Goal: Understand process/instructions: Learn how to perform a task or action

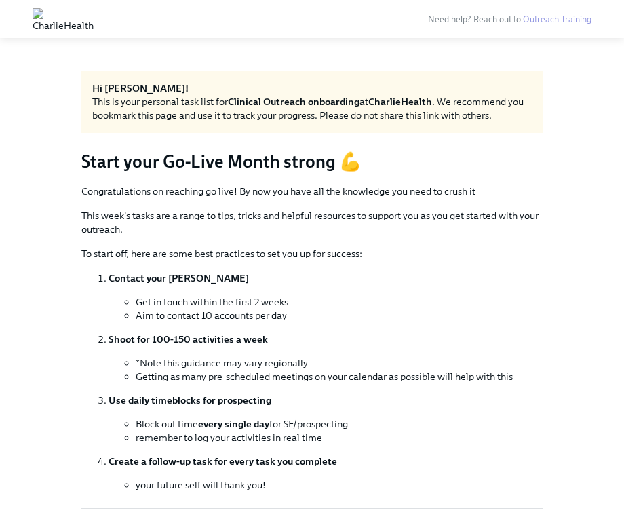
scroll to position [417, 0]
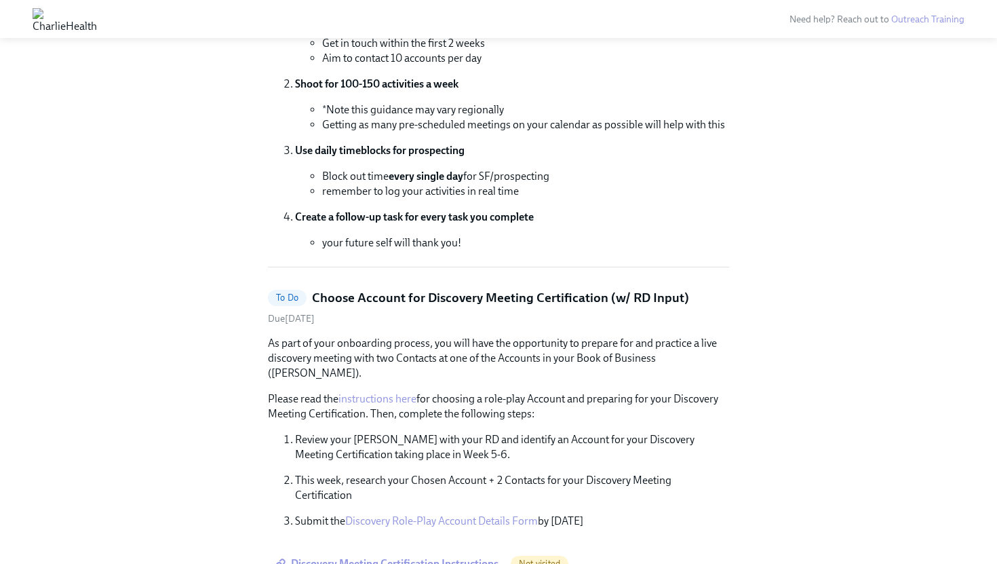
scroll to position [326, 0]
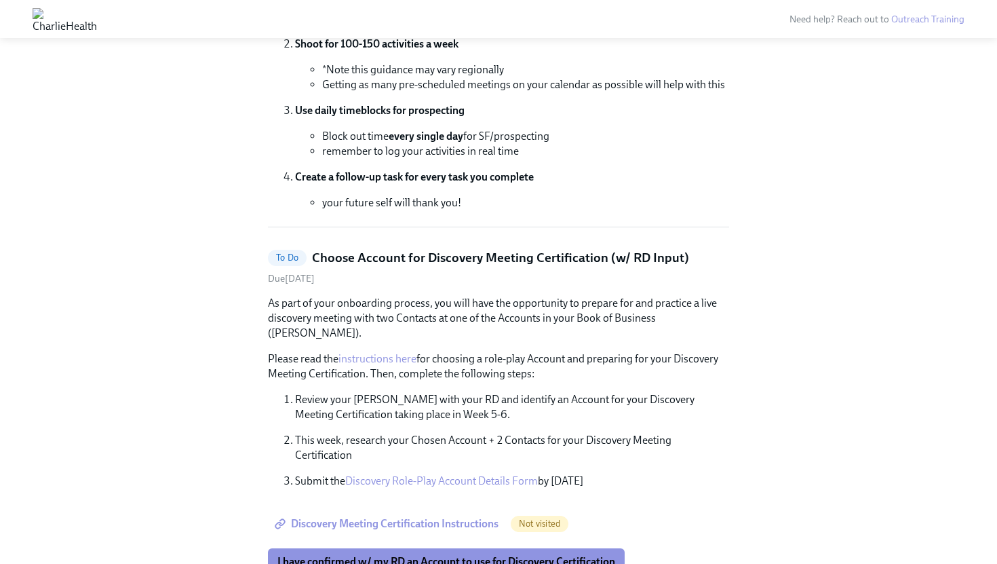
click at [395, 352] on link "instructions here" at bounding box center [378, 358] width 78 height 13
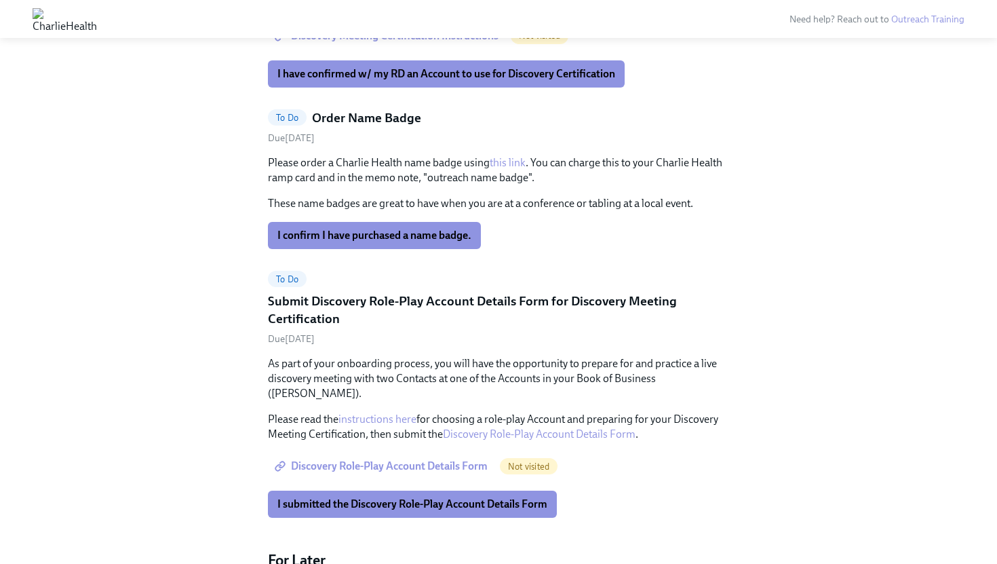
scroll to position [1037, 0]
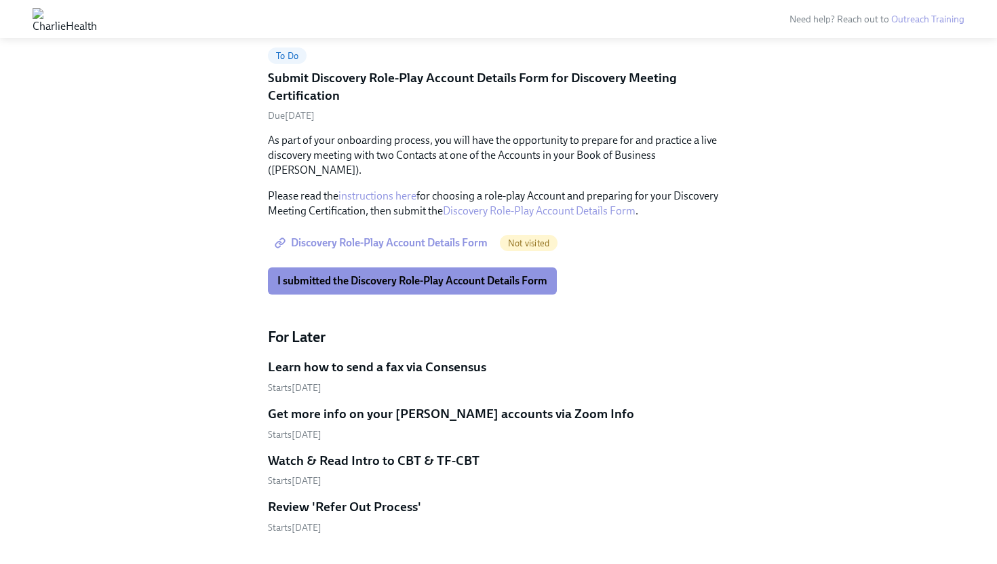
click at [438, 236] on span "Discovery Role-Play Account Details Form" at bounding box center [382, 243] width 210 height 14
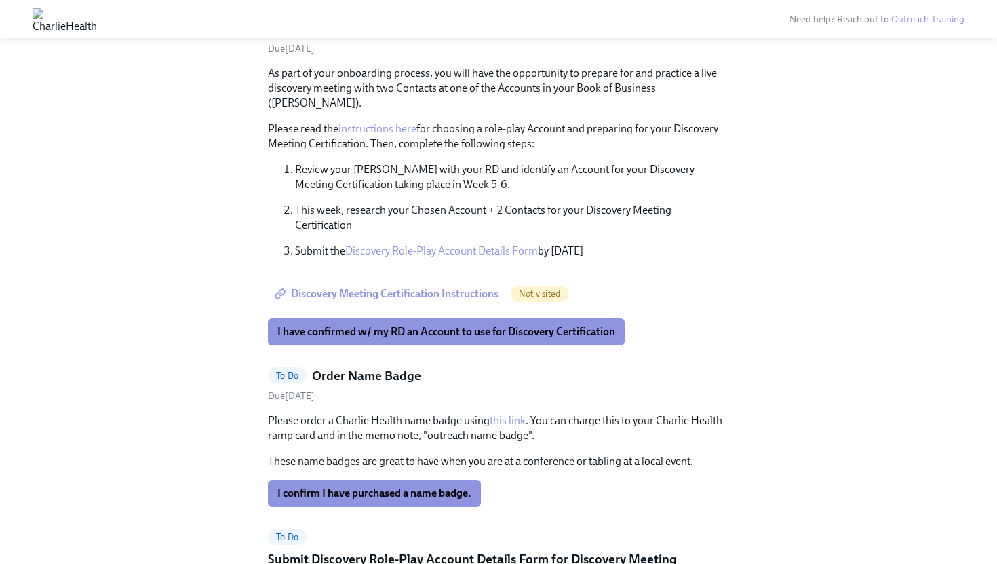
scroll to position [556, 0]
drag, startPoint x: 427, startPoint y: 419, endPoint x: 378, endPoint y: 438, distance: 52.8
click at [383, 436] on div "Please order a Charlie Health name badge using this link . You can charge this …" at bounding box center [498, 441] width 461 height 56
drag, startPoint x: 381, startPoint y: 438, endPoint x: 560, endPoint y: 442, distance: 179.9
click at [560, 453] on p "These name badges are great to have when you are at a conference or tabling at …" at bounding box center [498, 460] width 461 height 15
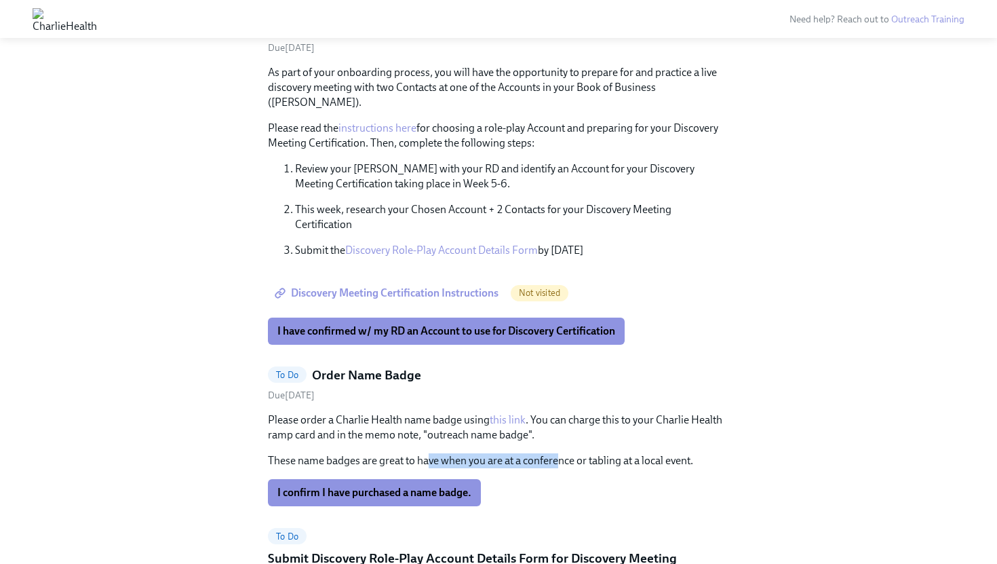
click at [560, 453] on p "These name badges are great to have when you are at a conference or tabling at …" at bounding box center [498, 460] width 461 height 15
drag, startPoint x: 560, startPoint y: 442, endPoint x: 639, endPoint y: 444, distance: 78.7
click at [639, 453] on p "These name badges are great to have when you are at a conference or tabling at …" at bounding box center [498, 460] width 461 height 15
drag, startPoint x: 639, startPoint y: 444, endPoint x: 675, endPoint y: 447, distance: 36.1
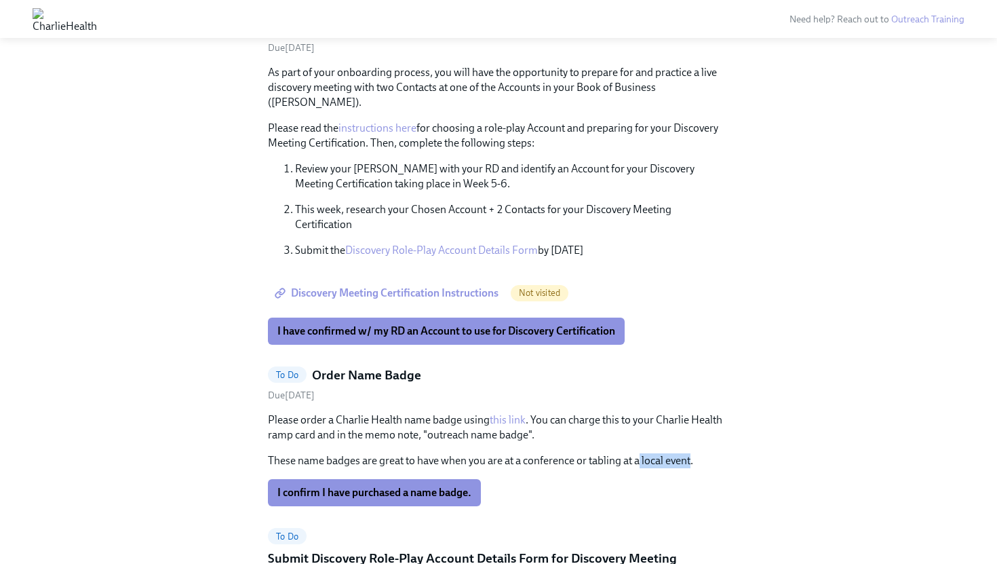
click at [675, 453] on p "These name badges are great to have when you are at a conference or tabling at …" at bounding box center [498, 460] width 461 height 15
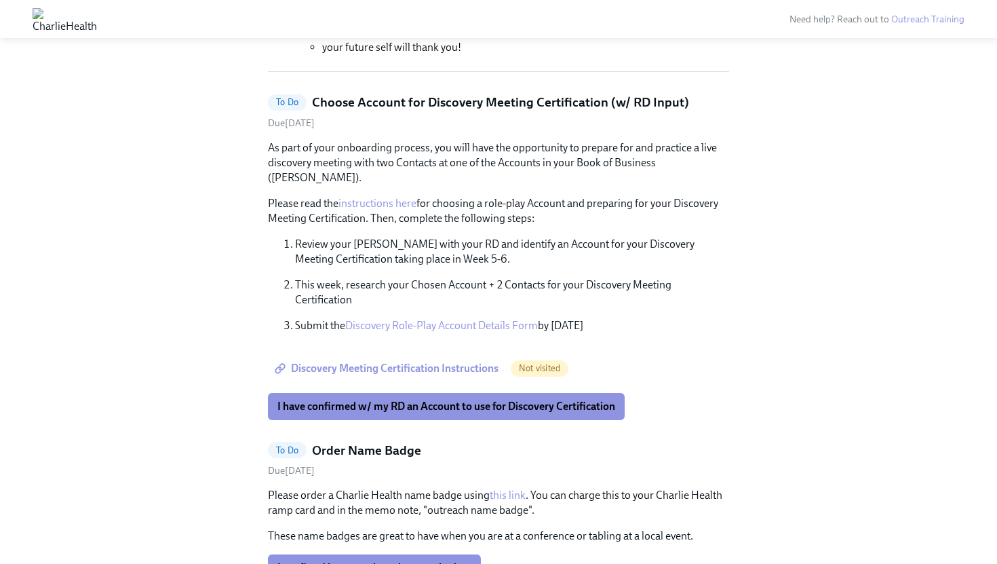
scroll to position [473, 0]
